Goal: Obtain resource: Obtain resource

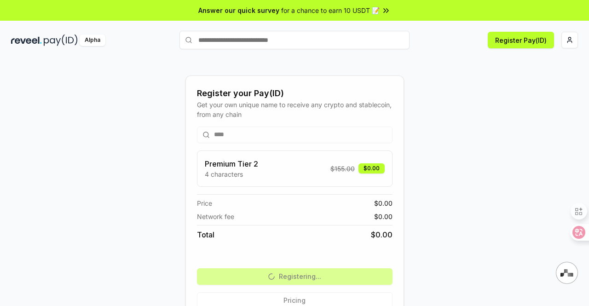
click at [99, 149] on div "Register your Pay(ID) Get your own unique name to receive any crypto and stable…" at bounding box center [294, 201] width 567 height 262
